Goal: Task Accomplishment & Management: Use online tool/utility

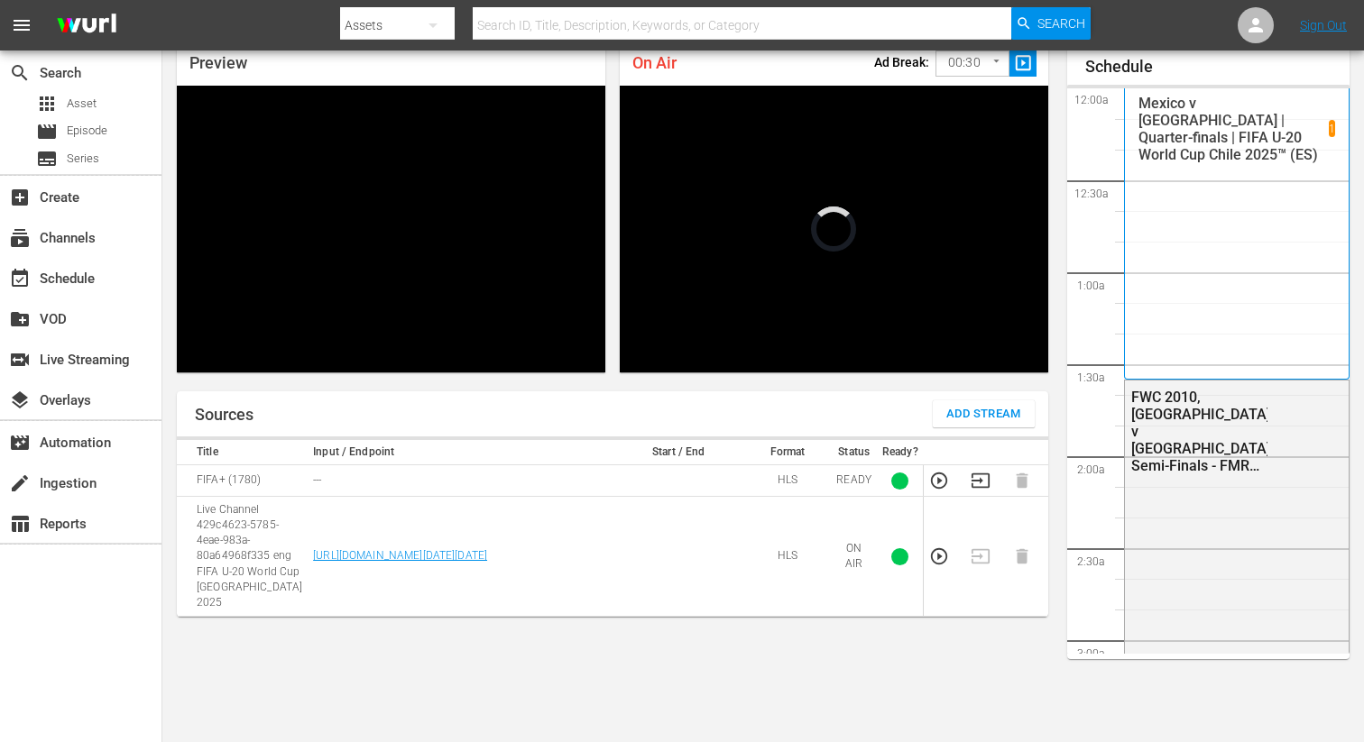
scroll to position [3883, 0]
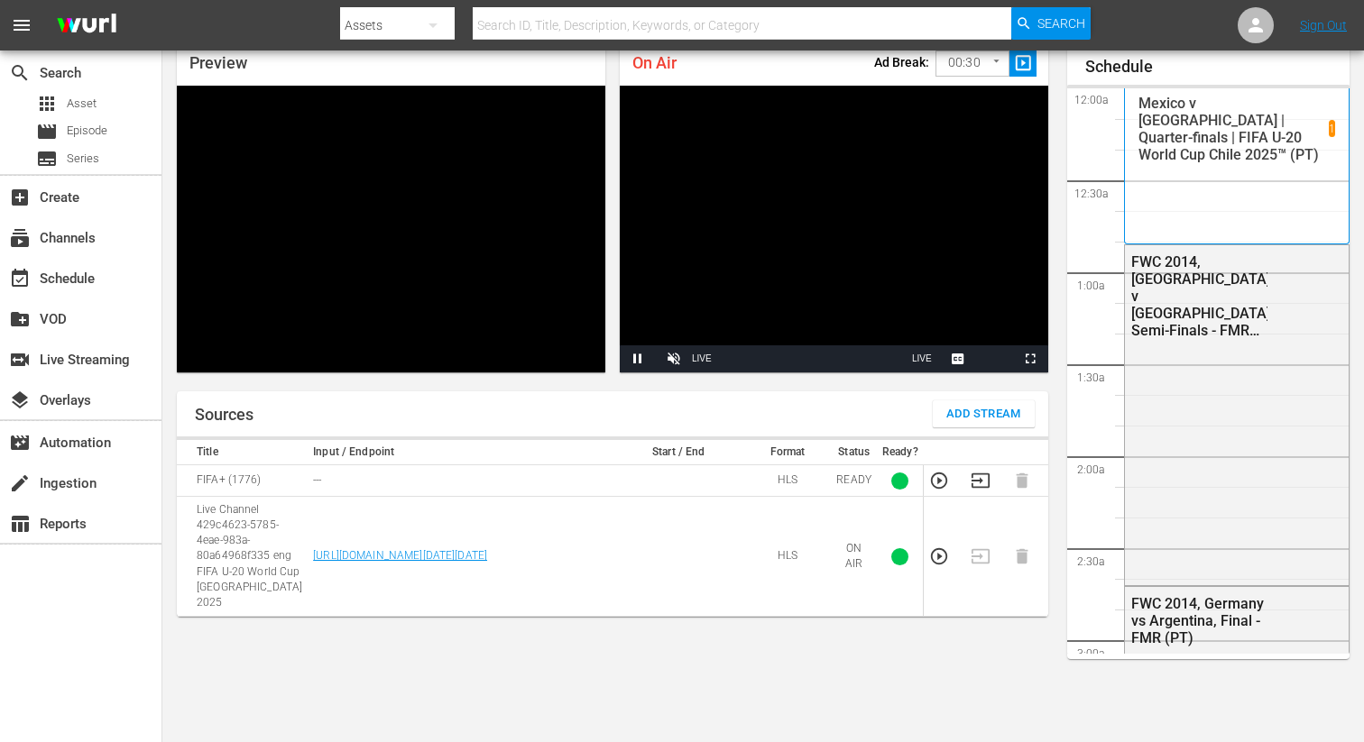
scroll to position [3883, 0]
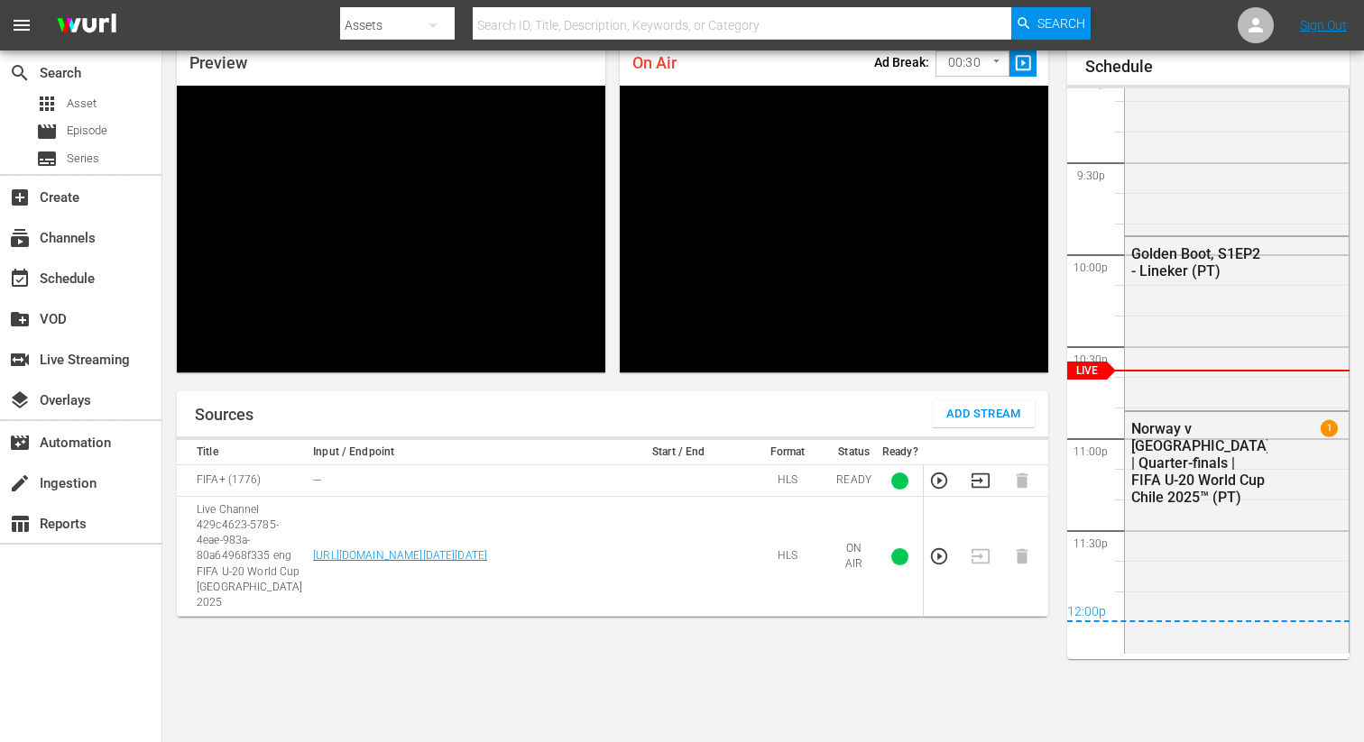
click at [986, 64] on body "menu Search By Assets Search ID, Title, Description, Keywords, or Category Sear…" at bounding box center [682, 293] width 1364 height 742
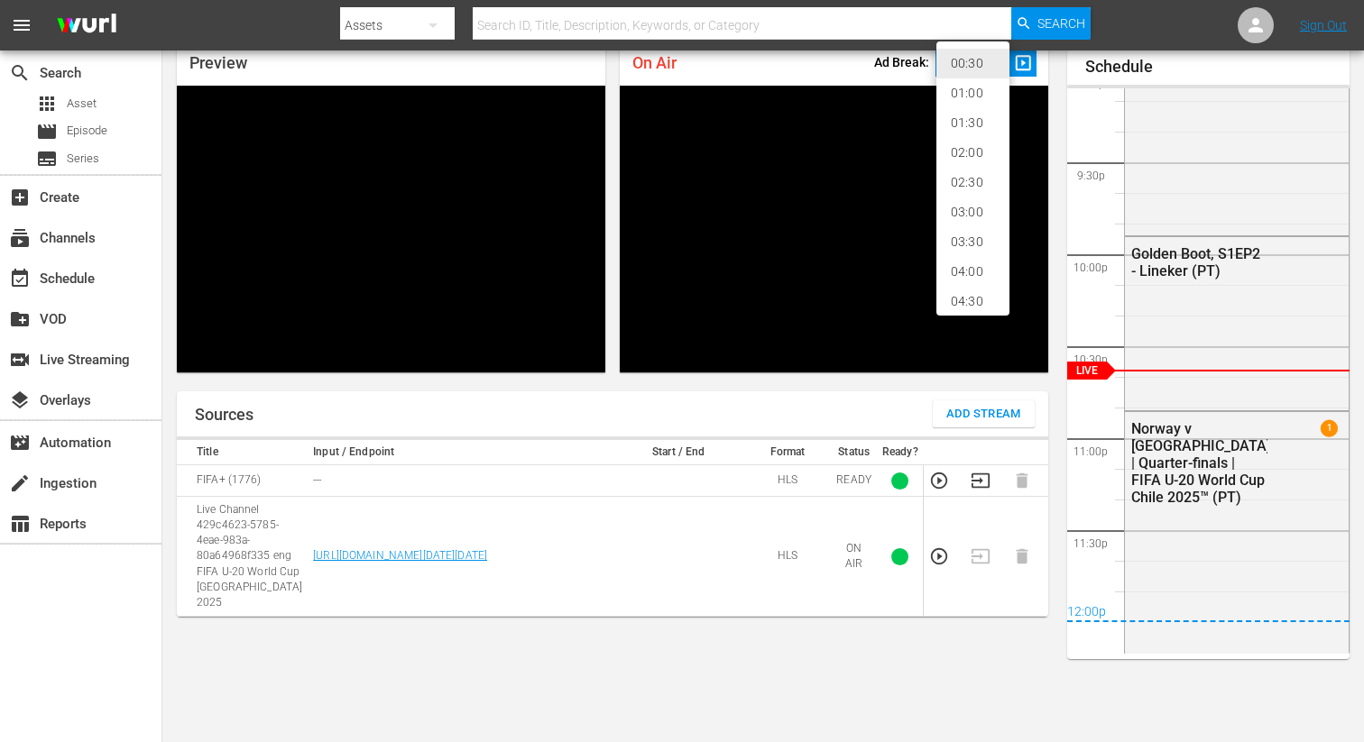
click at [971, 152] on li "02:00" at bounding box center [972, 153] width 73 height 30
type input "120"
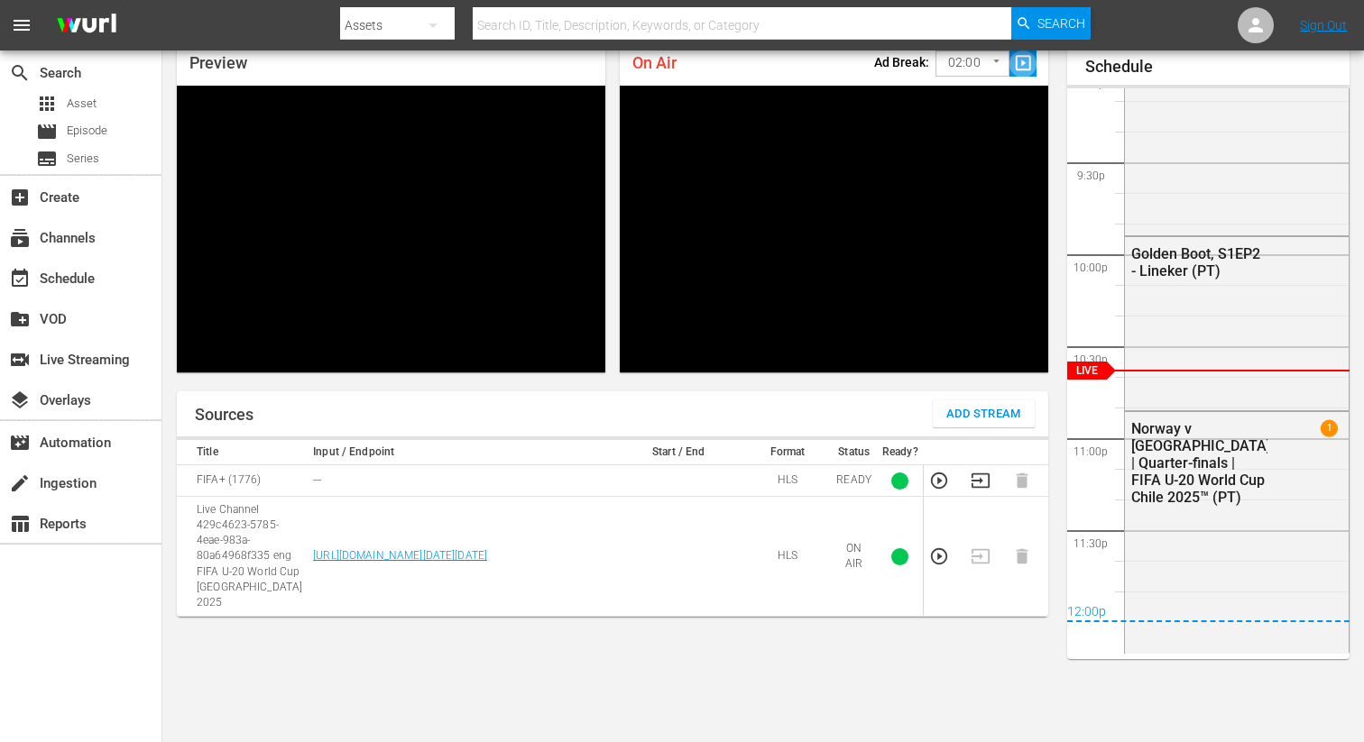
click at [1021, 51] on button "slideshow_sharp" at bounding box center [1022, 64] width 27 height 26
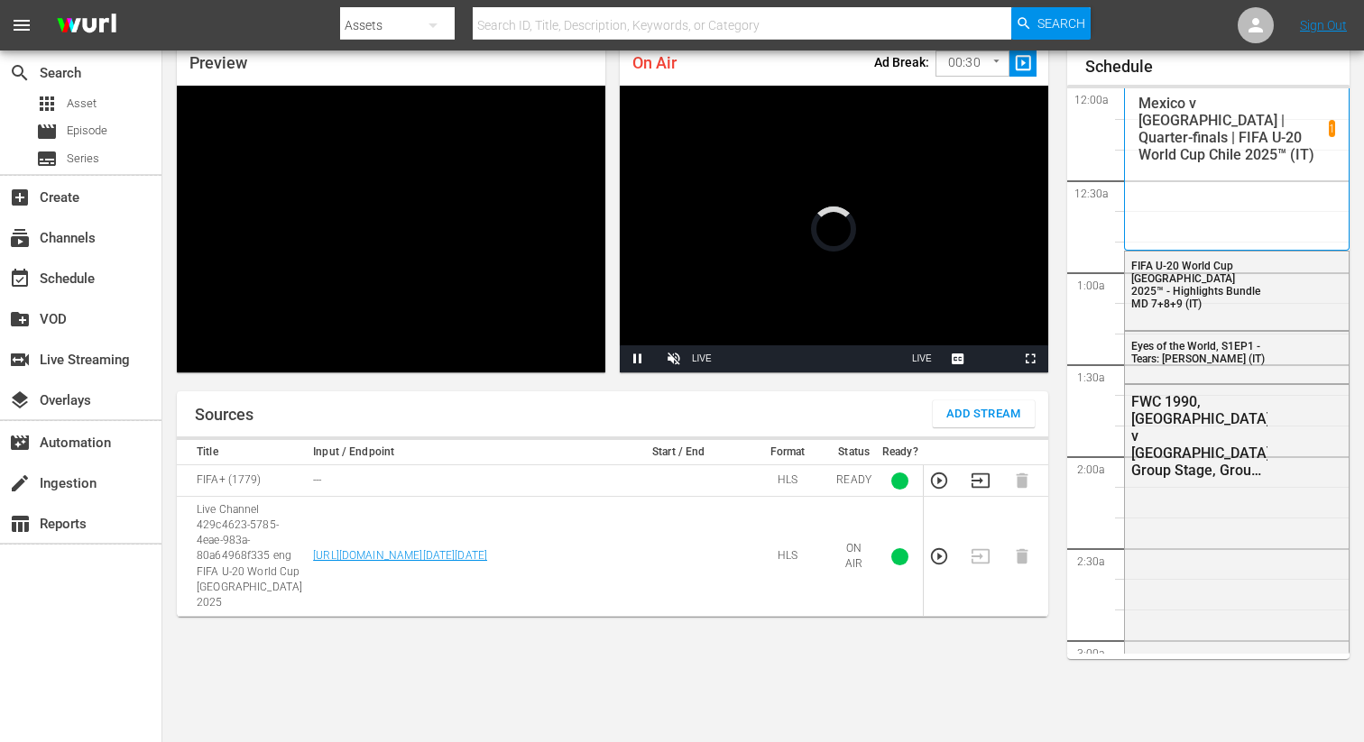
scroll to position [3883, 0]
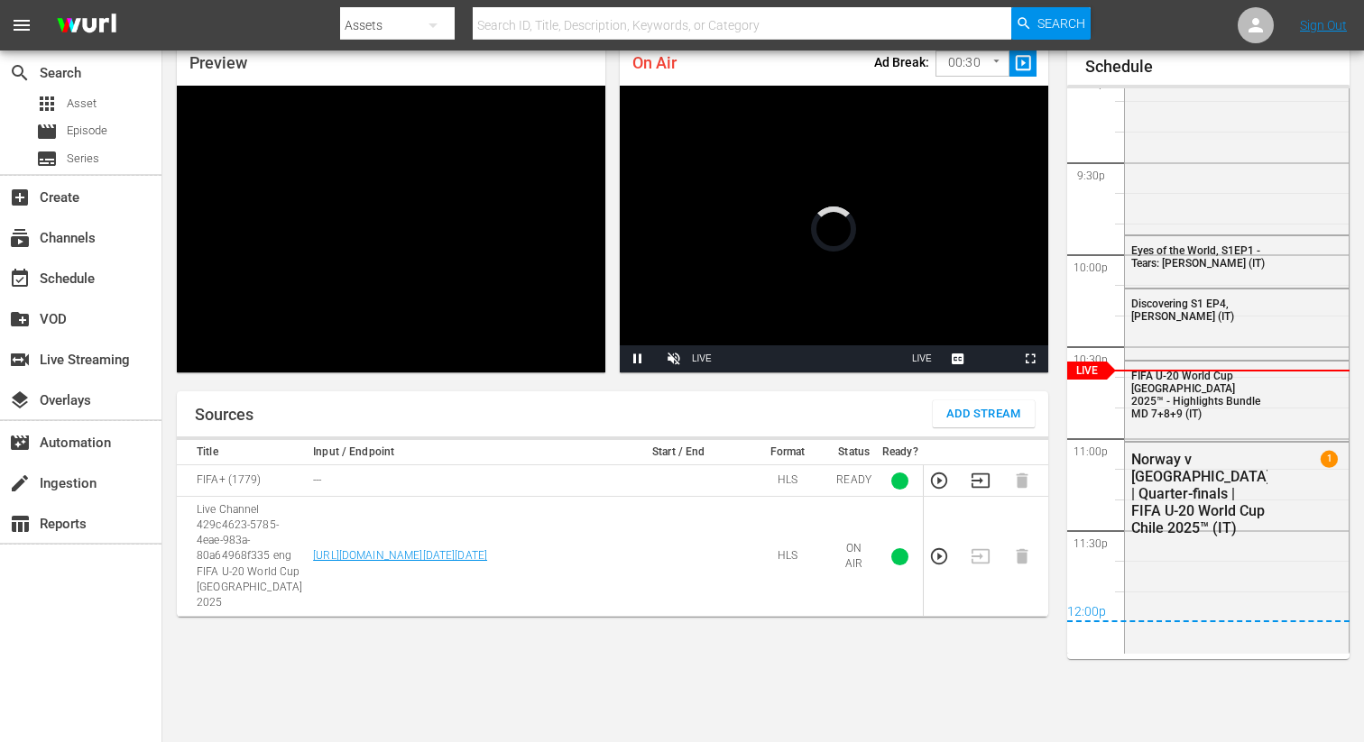
click at [743, 357] on div "Stream Type LIVE" at bounding box center [798, 359] width 212 height 27
click at [993, 61] on body "menu Search By Assets Search ID, Title, Description, Keywords, or Category Sear…" at bounding box center [682, 293] width 1364 height 742
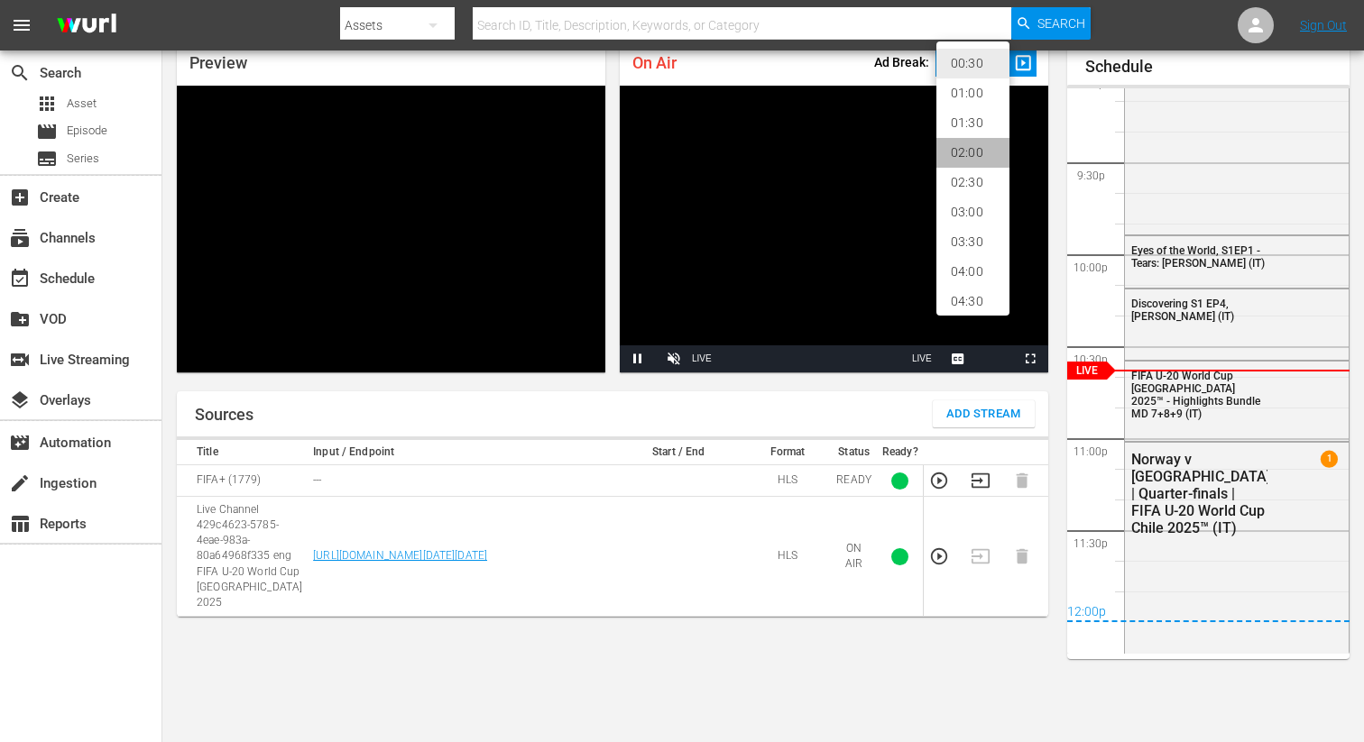
click at [972, 142] on li "02:00" at bounding box center [972, 153] width 73 height 30
type input "120"
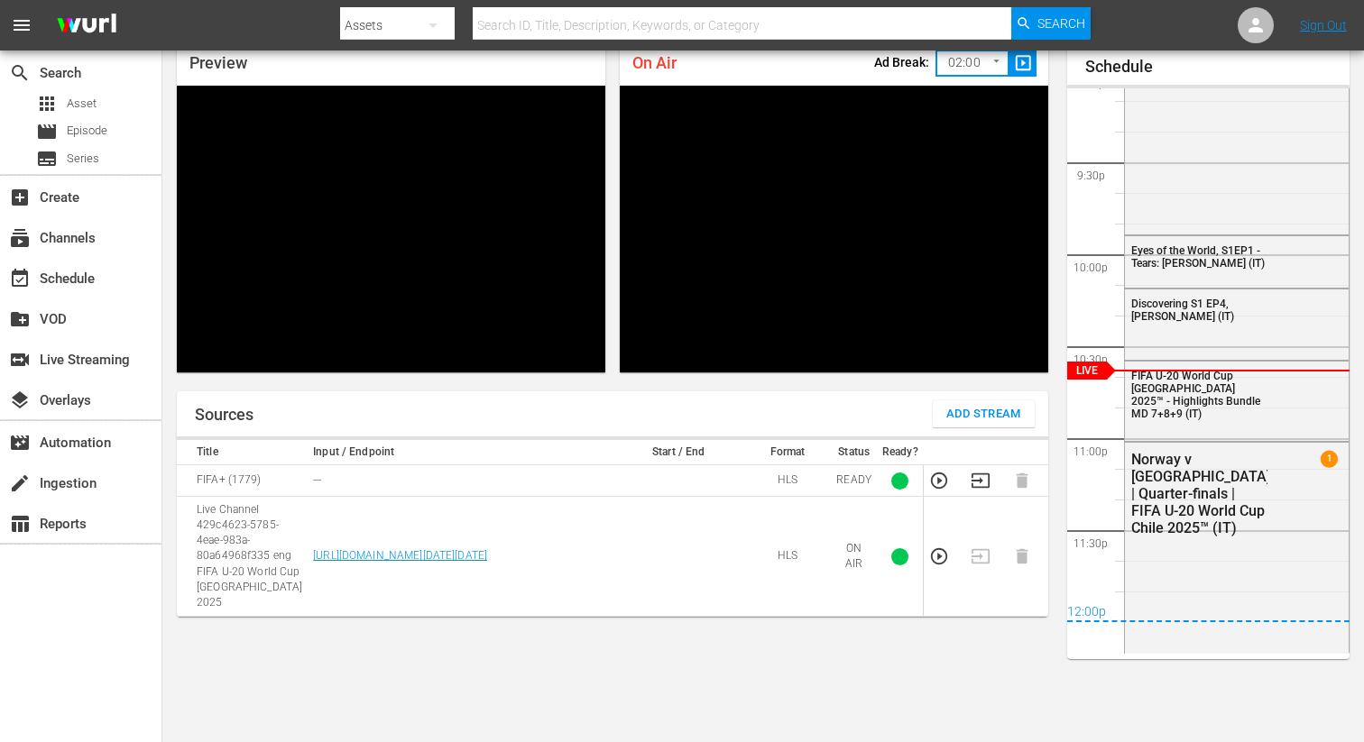
click at [1024, 62] on span "slideshow_sharp" at bounding box center [1023, 63] width 21 height 21
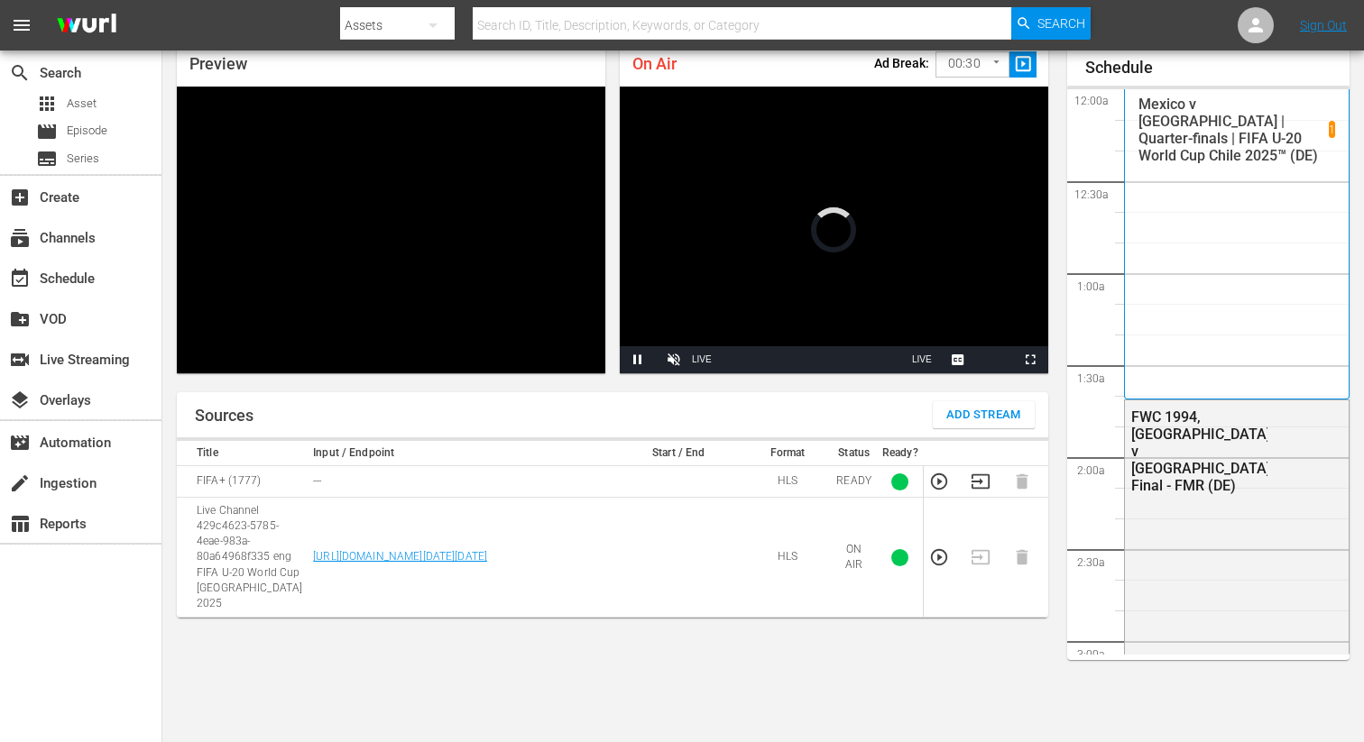
scroll to position [3883, 0]
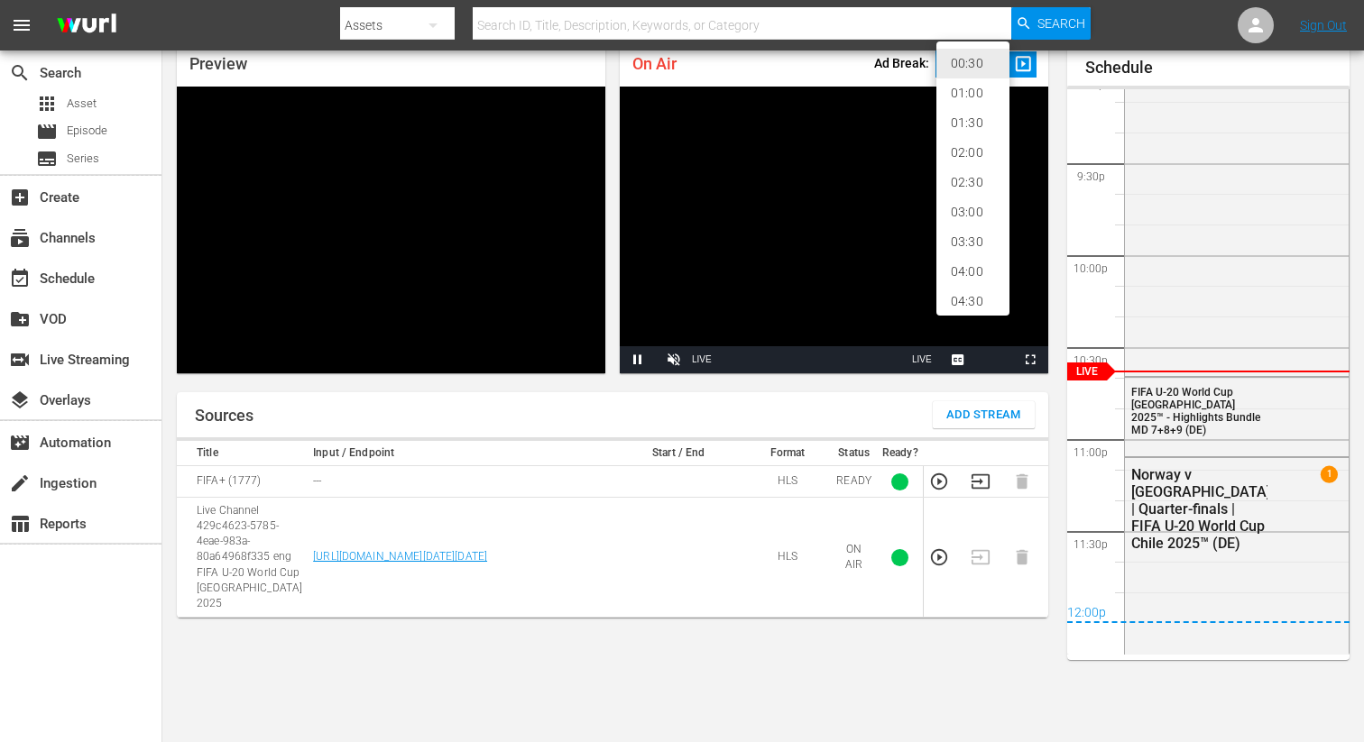
click at [988, 70] on body "menu Search By Assets Search ID, Title, Description, Keywords, or Category Sear…" at bounding box center [682, 293] width 1364 height 742
click at [987, 153] on li "02:00" at bounding box center [972, 153] width 73 height 30
type input "120"
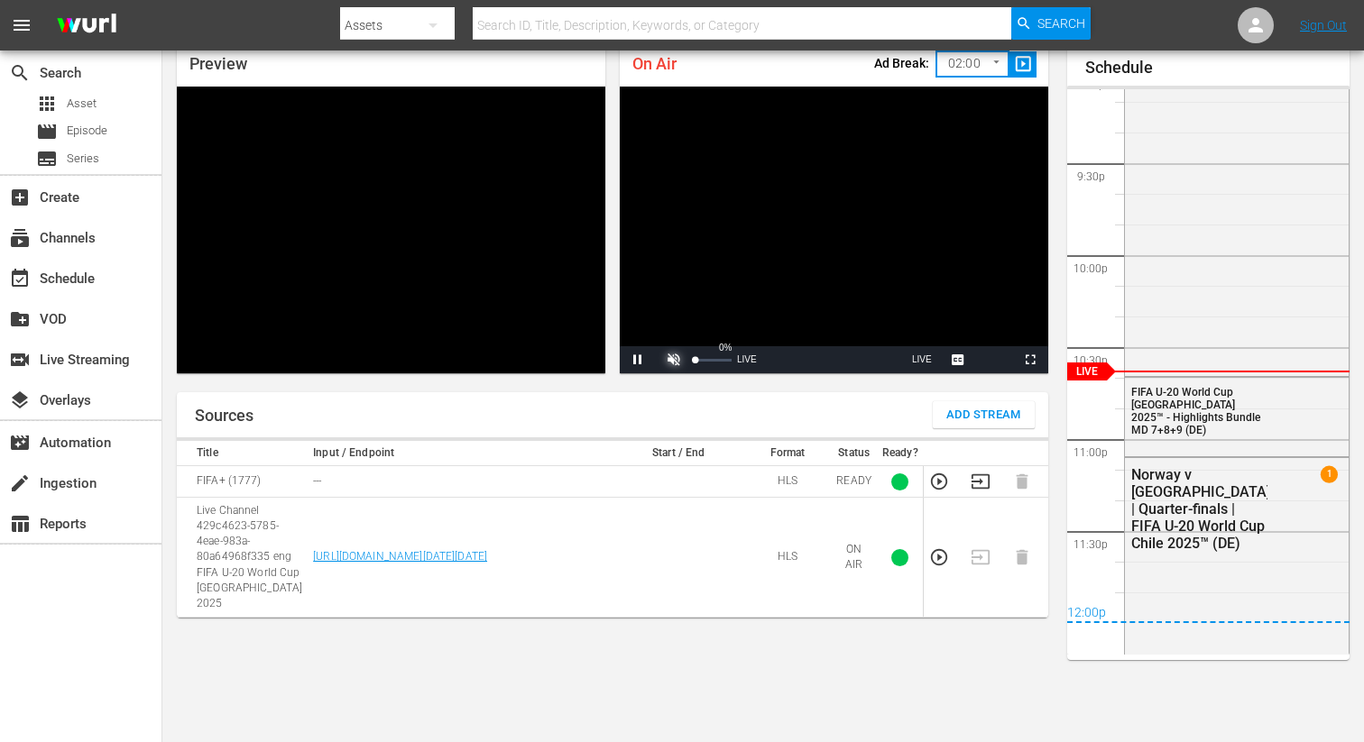
click at [674, 360] on span "Video Player" at bounding box center [674, 360] width 0 height 0
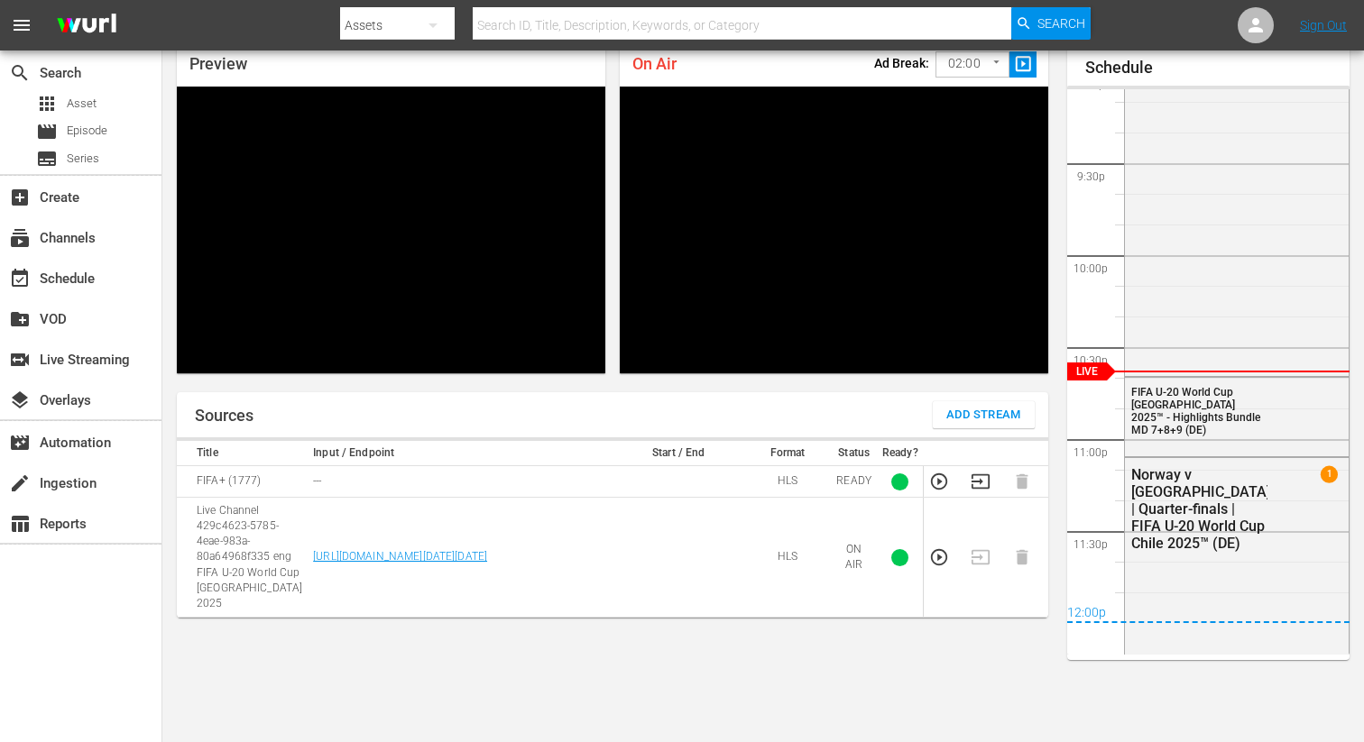
click at [1027, 62] on span "slideshow_sharp" at bounding box center [1023, 64] width 21 height 21
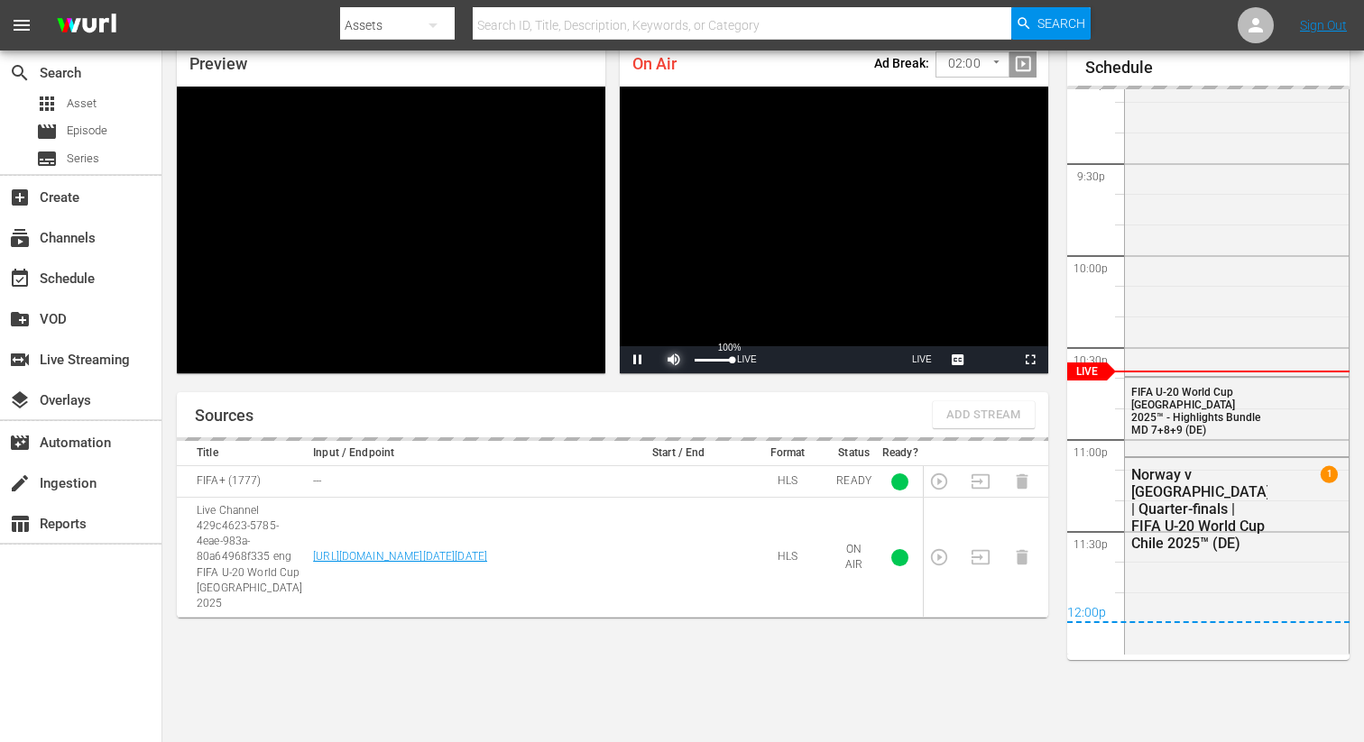
click at [674, 360] on span "Video Player" at bounding box center [674, 360] width 0 height 0
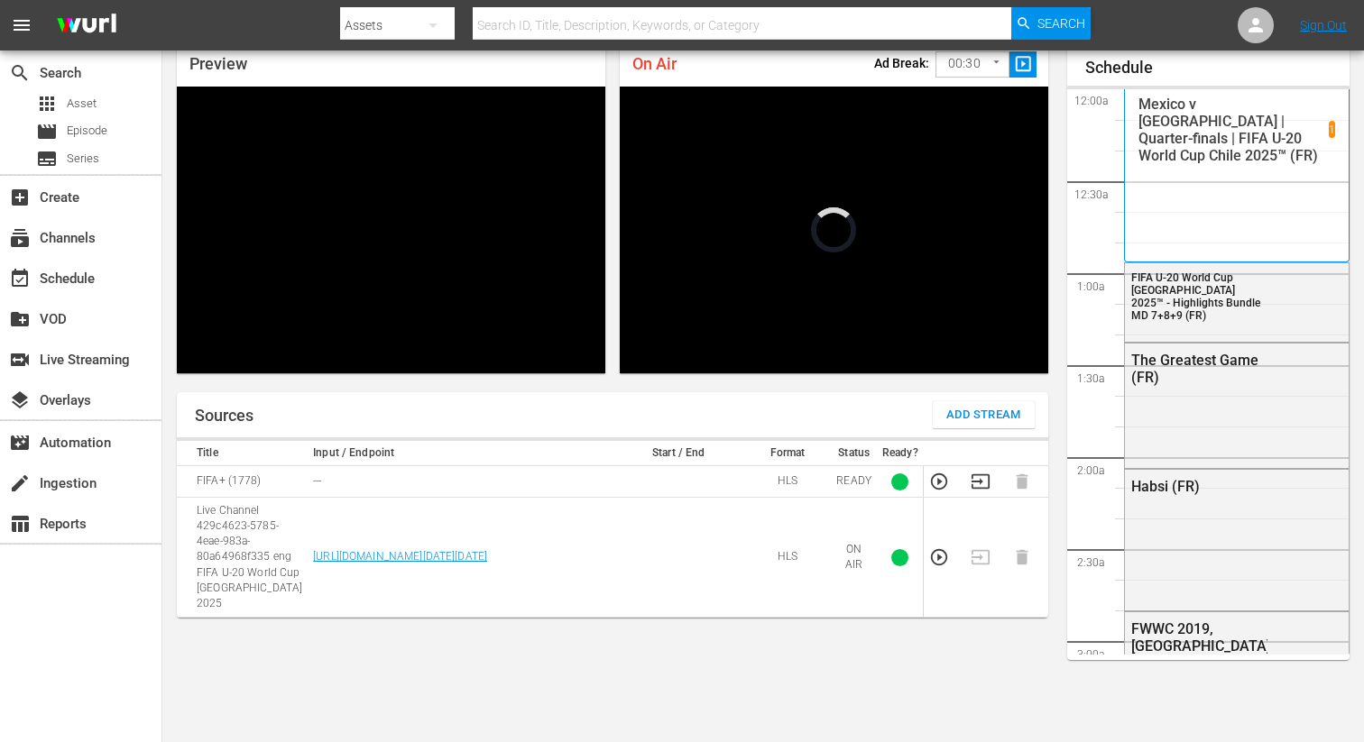
scroll to position [3883, 0]
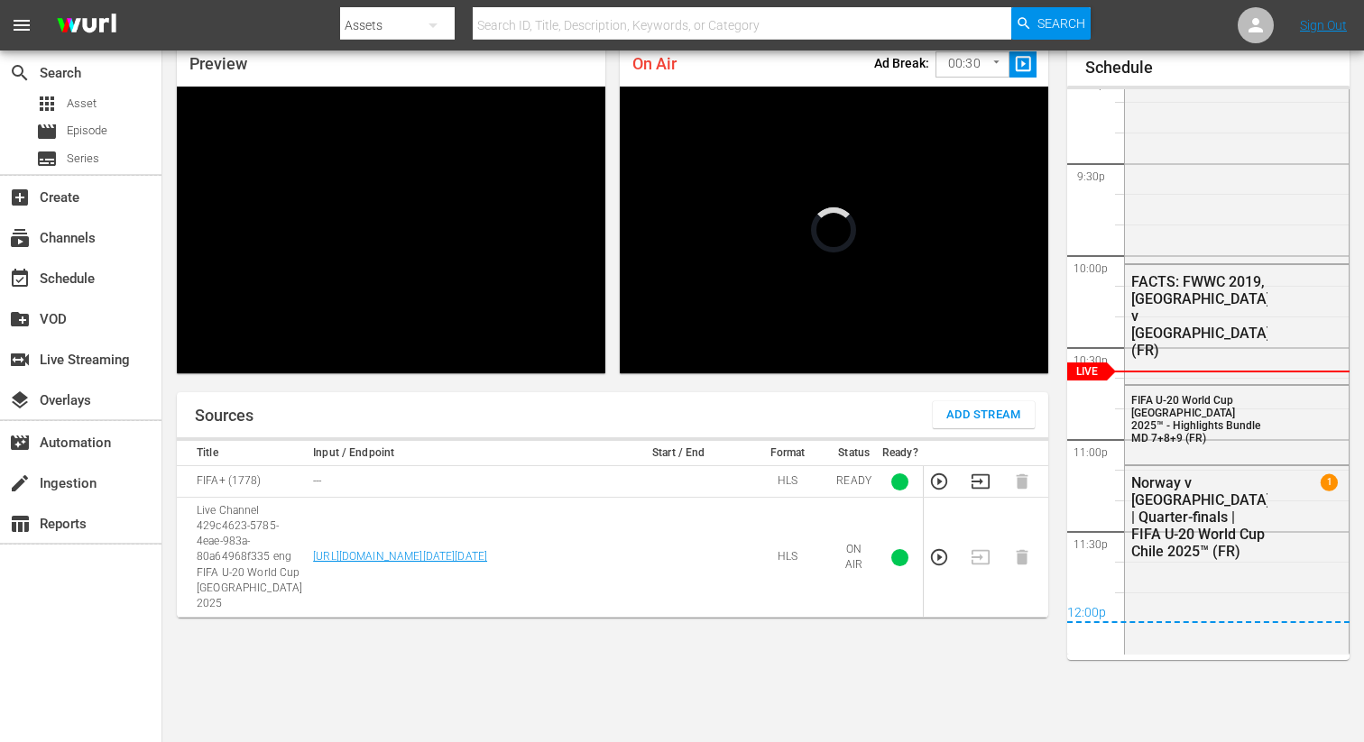
click at [1000, 69] on body "menu Search By Assets Search ID, Title, Description, Keywords, or Category Sear…" at bounding box center [682, 293] width 1364 height 742
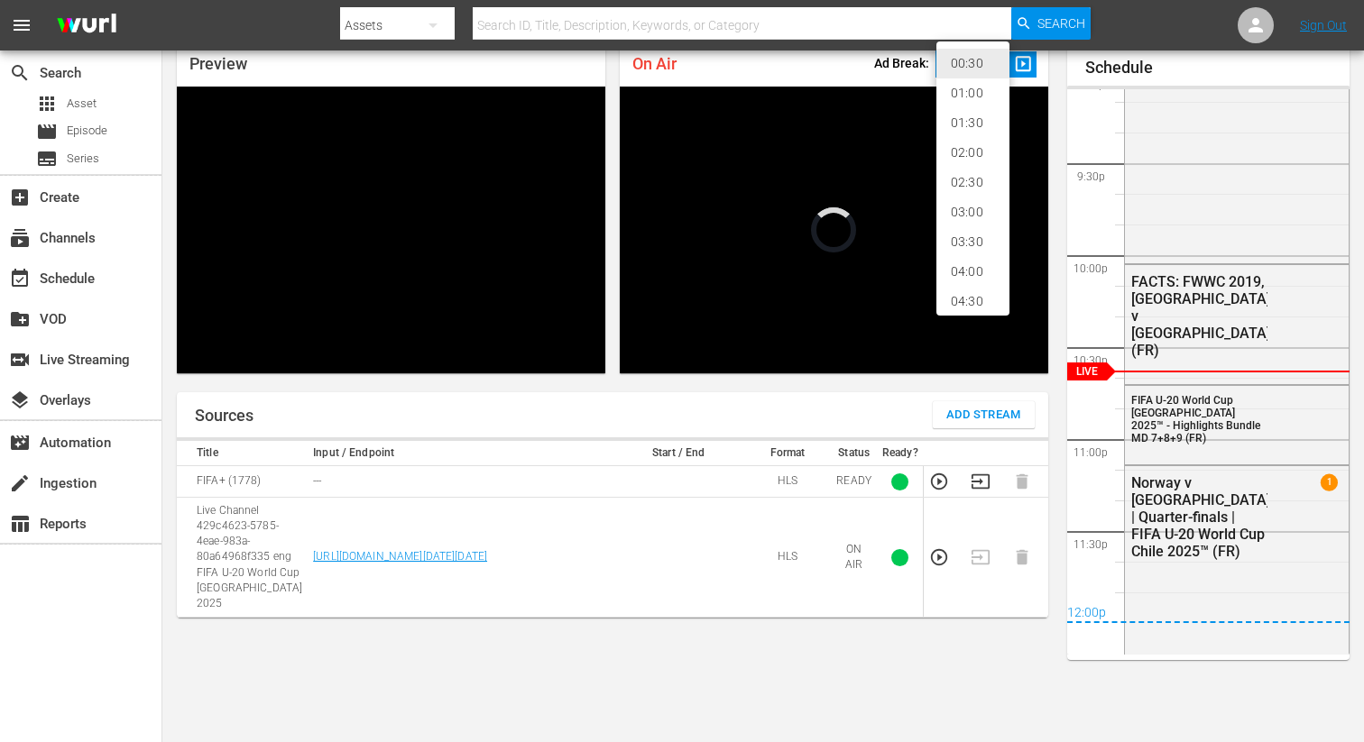
click at [974, 147] on li "02:00" at bounding box center [972, 153] width 73 height 30
type input "120"
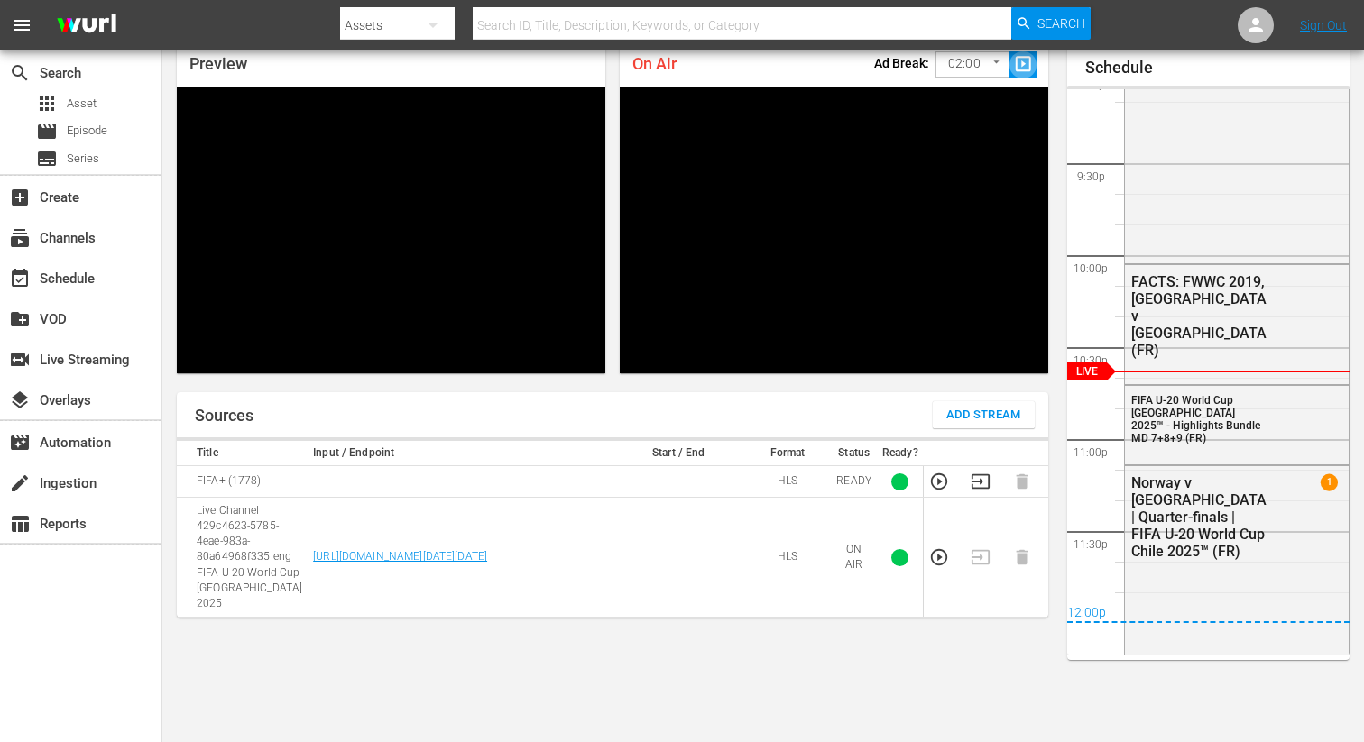
click at [1015, 65] on span "slideshow_sharp" at bounding box center [1023, 64] width 21 height 21
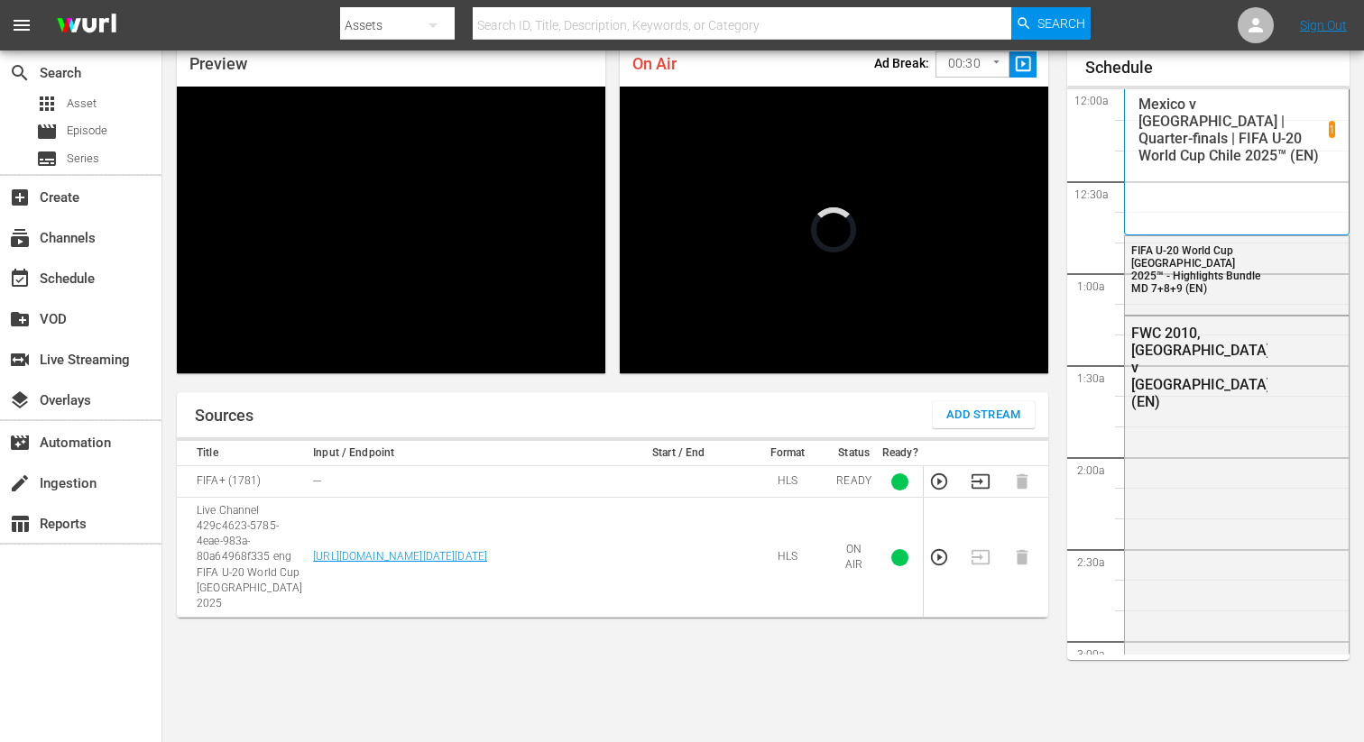
scroll to position [3883, 0]
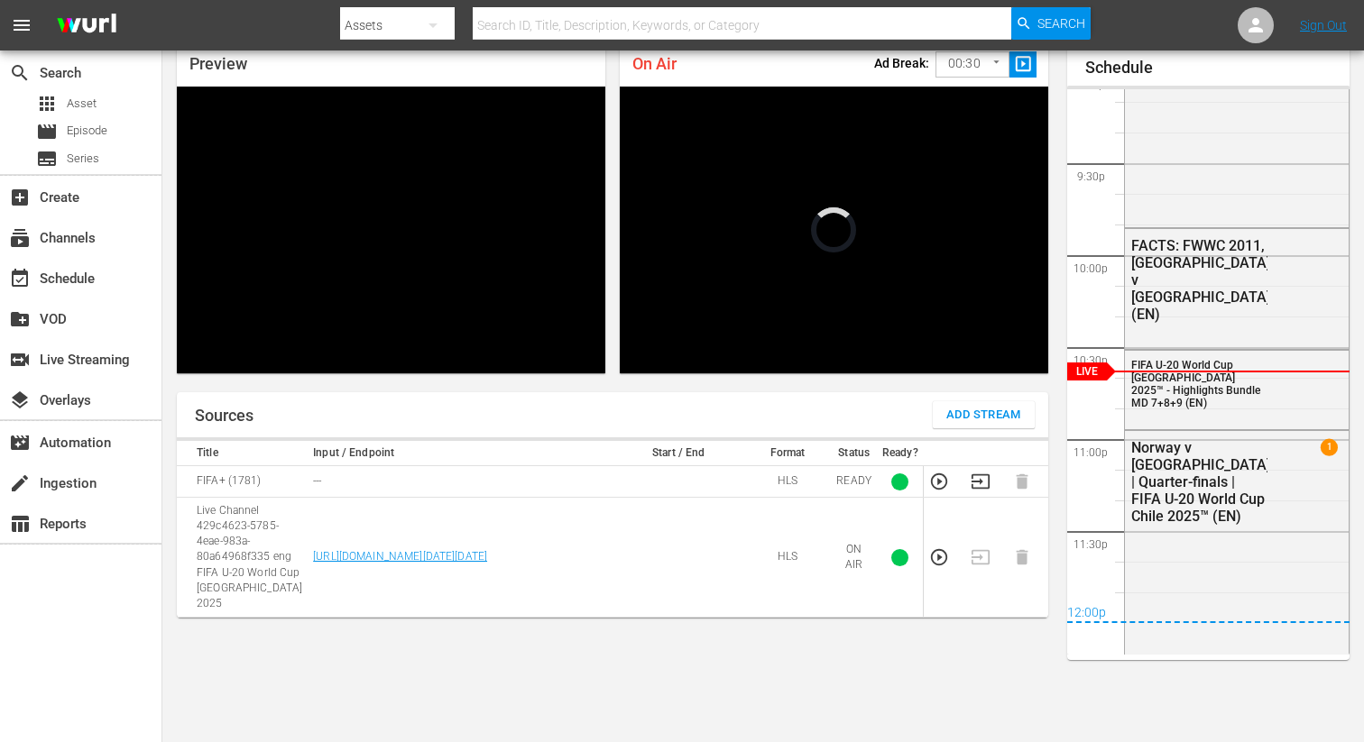
click at [956, 56] on body "menu Search By Assets Search ID, Title, Description, Keywords, or Category Sear…" at bounding box center [682, 293] width 1364 height 742
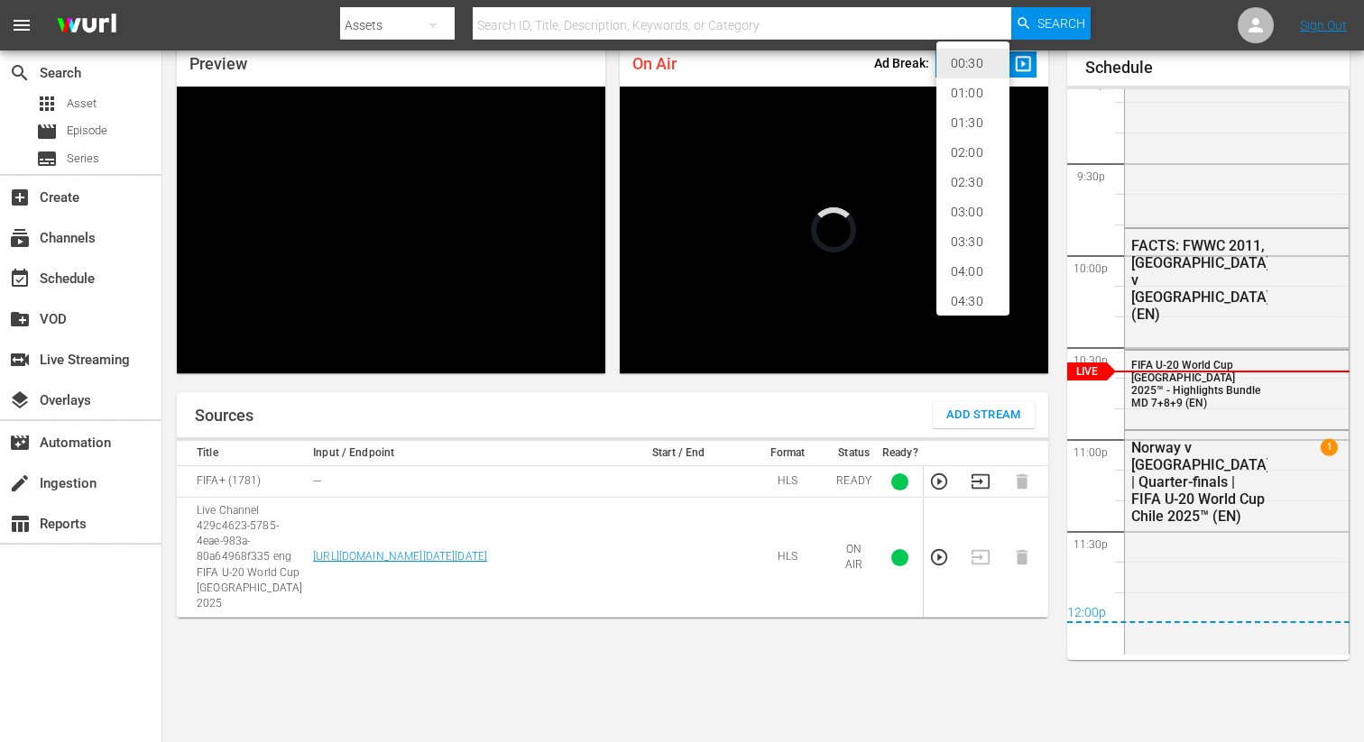
click at [974, 144] on li "02:00" at bounding box center [972, 153] width 73 height 30
type input "120"
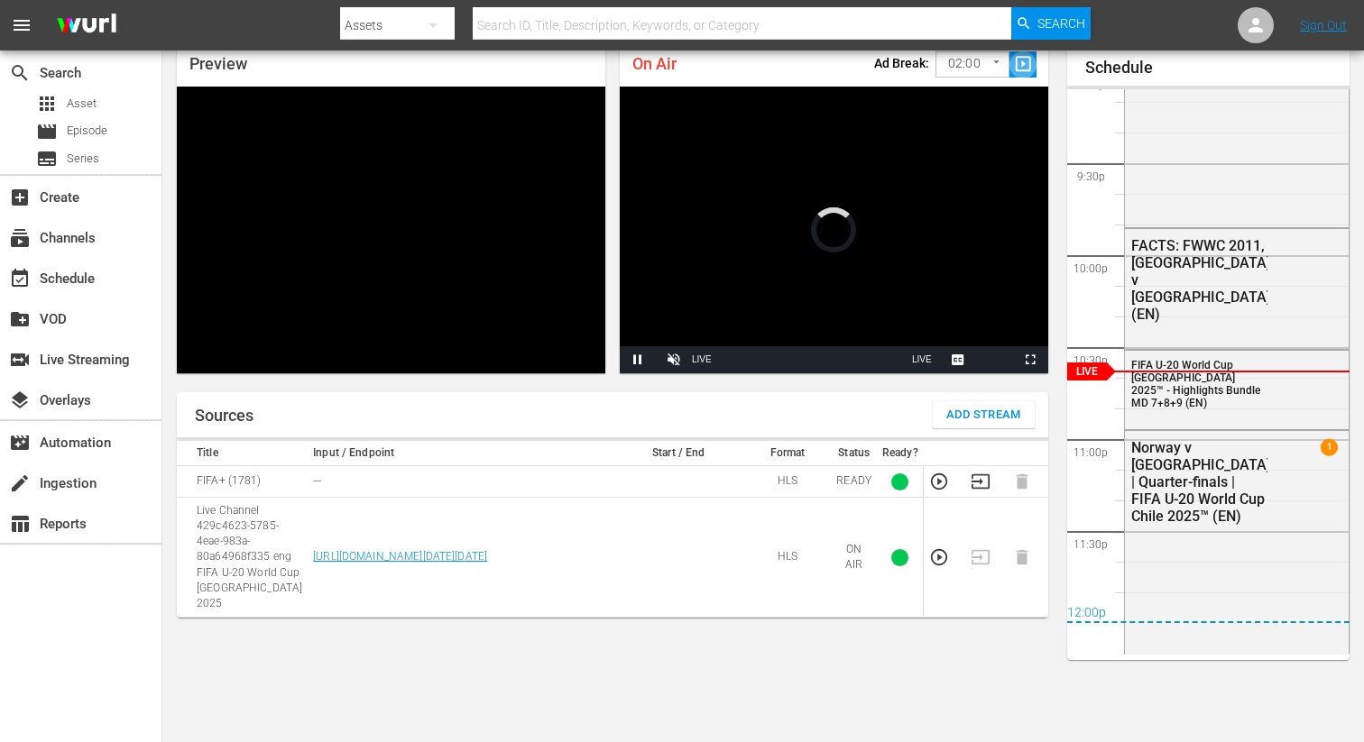
click at [1028, 68] on span "slideshow_sharp" at bounding box center [1023, 64] width 21 height 21
click at [1050, 68] on div "On Air Ad Break: 02:00 120 ​ slideshow_sharp Video Player is loading. Pause Unm…" at bounding box center [834, 207] width 443 height 346
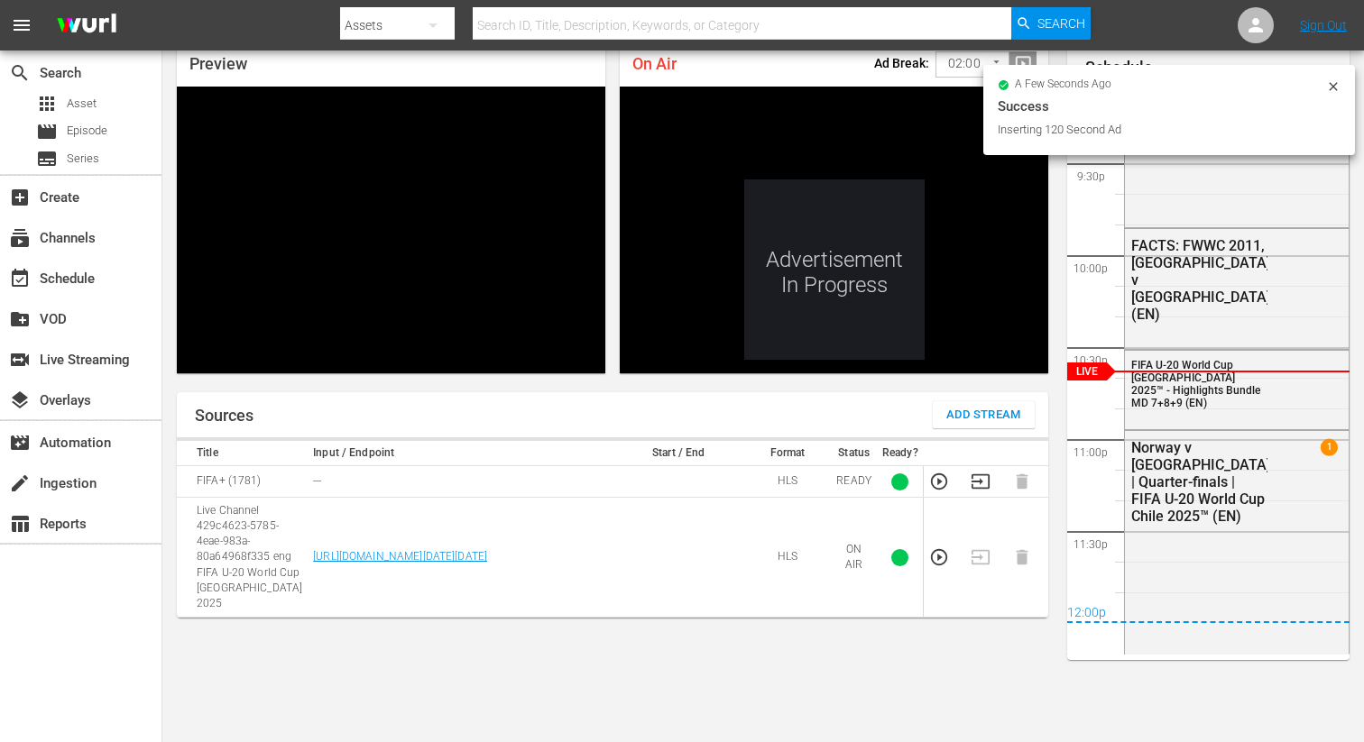
click at [1328, 92] on icon at bounding box center [1333, 86] width 14 height 14
